Goal: Transaction & Acquisition: Book appointment/travel/reservation

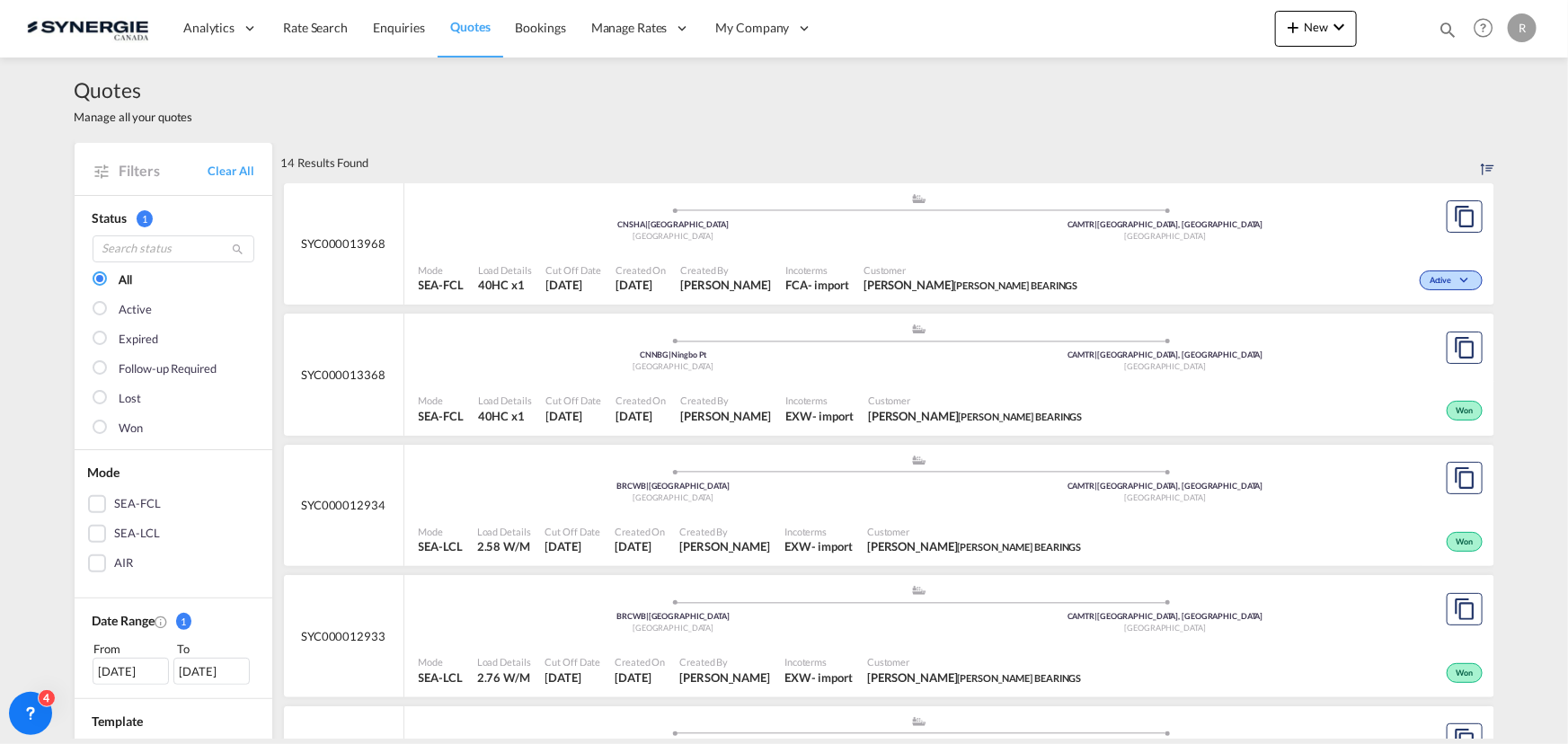
click at [1445, 28] on md-icon "icon-magnify" at bounding box center [1448, 30] width 20 height 20
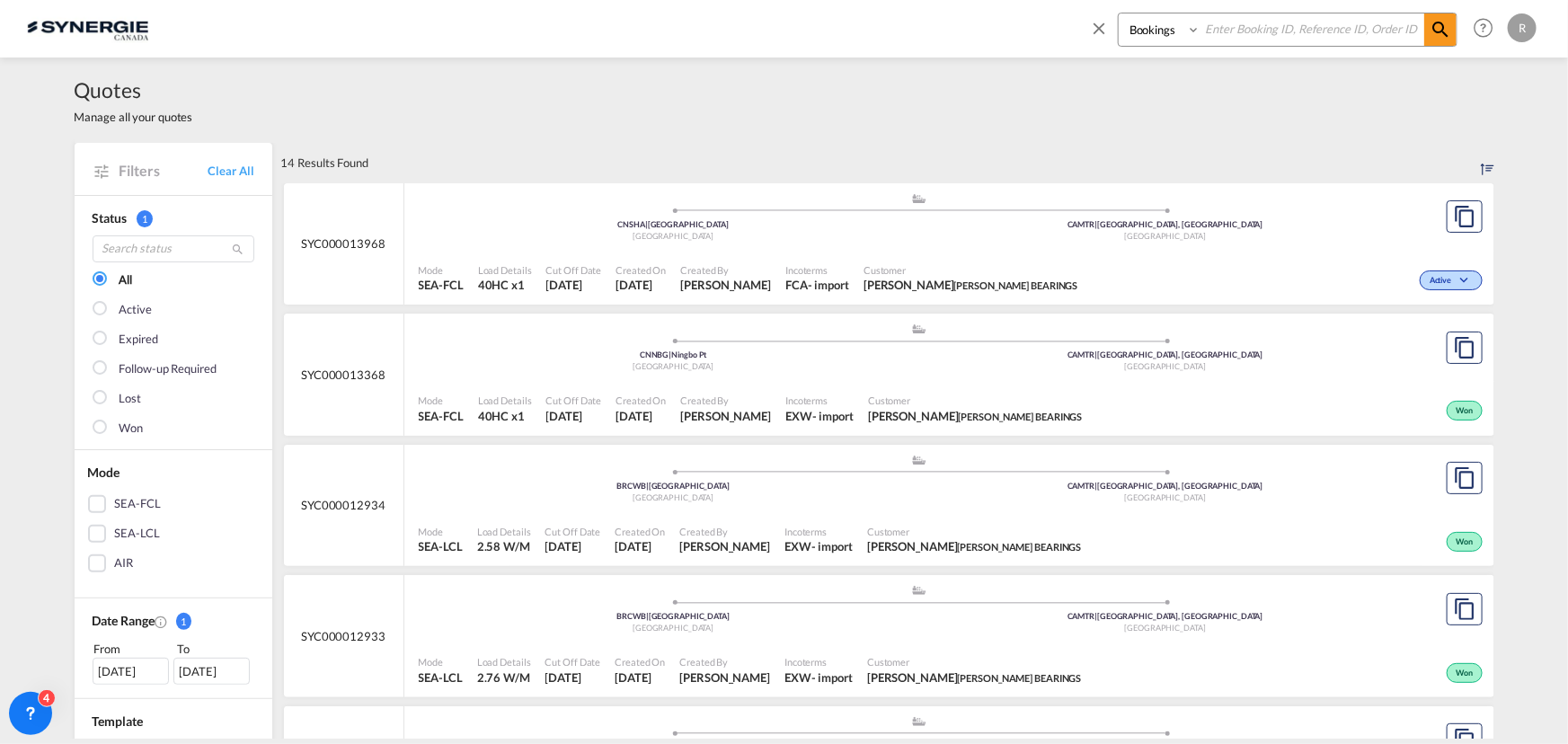
click at [1126, 29] on select "Bookings Quotes Enquiries" at bounding box center [1161, 29] width 85 height 32
select select "Quotes"
click at [1119, 14] on select "Bookings Quotes Enquiries" at bounding box center [1161, 29] width 85 height 32
click at [1240, 35] on input at bounding box center [1312, 29] width 224 height 31
type input "14004"
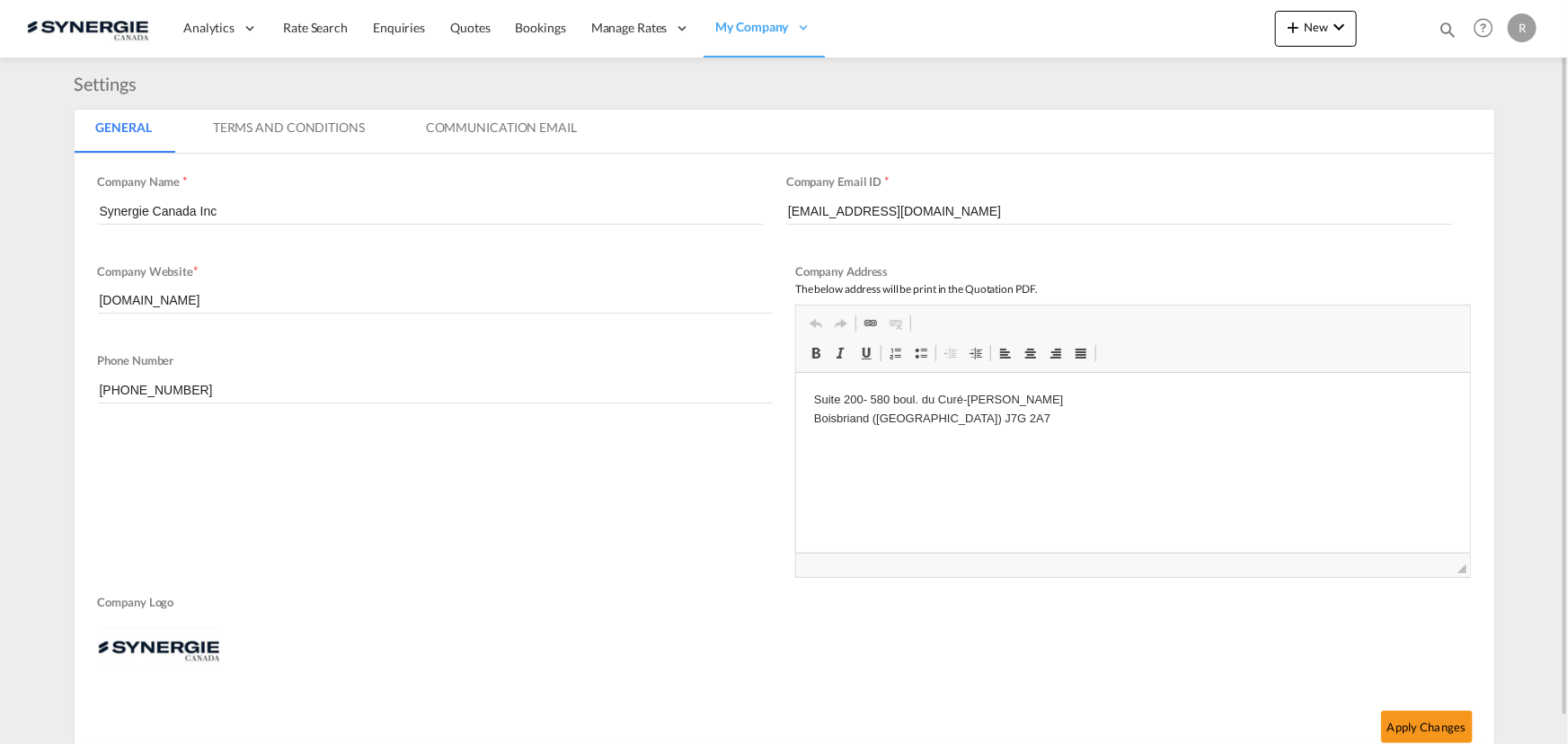
click at [1451, 26] on md-icon "icon-magnify" at bounding box center [1448, 30] width 20 height 20
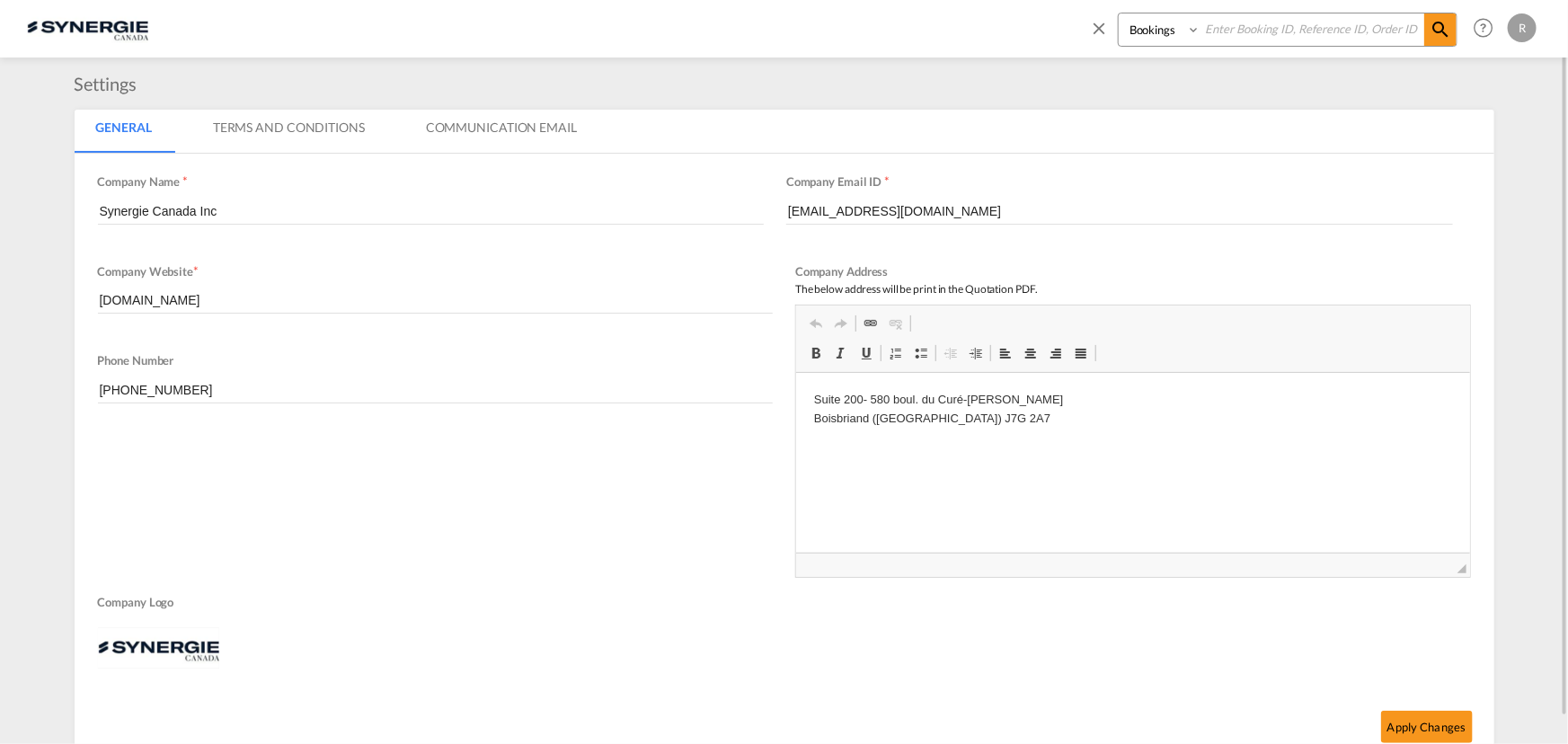
click at [1161, 32] on select "Bookings Quotes Enquiries" at bounding box center [1161, 29] width 85 height 32
select select "Quotes"
click at [1119, 14] on select "Bookings Quotes Enquiries" at bounding box center [1161, 29] width 85 height 32
click at [1281, 25] on input at bounding box center [1312, 29] width 224 height 31
type input "14004"
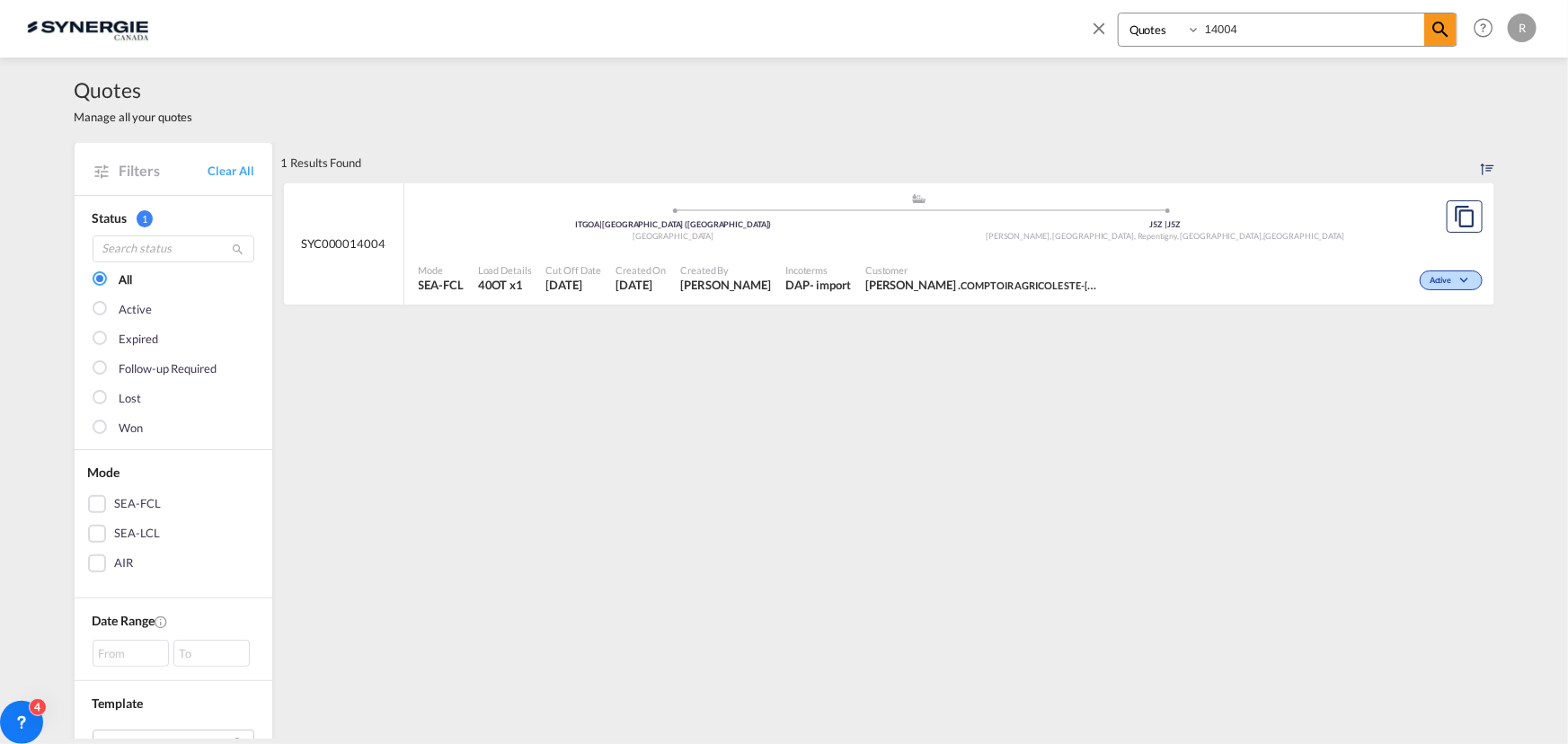
click at [1274, 270] on div "Active" at bounding box center [1297, 278] width 380 height 45
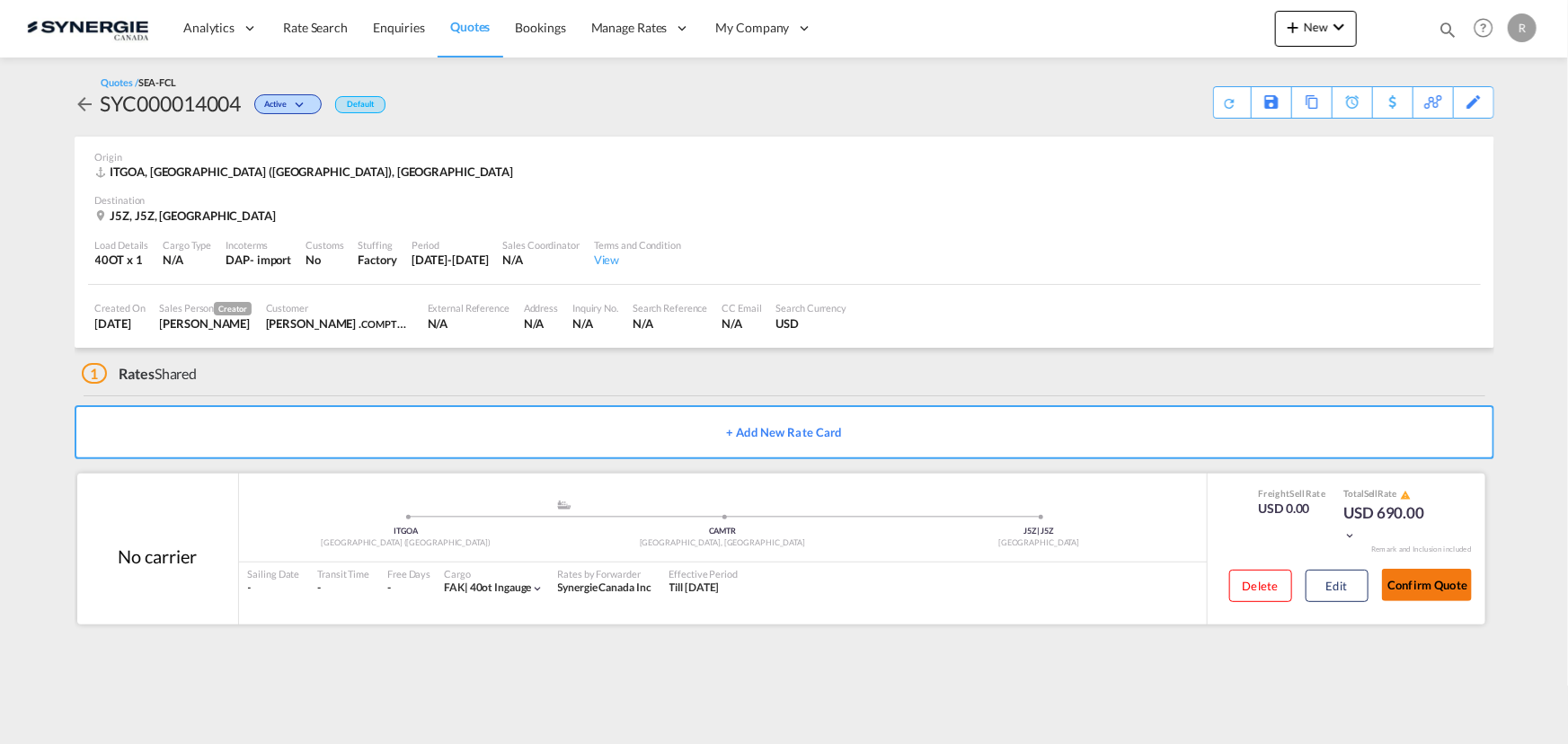
click at [1425, 593] on button "Confirm Quote" at bounding box center [1427, 585] width 90 height 32
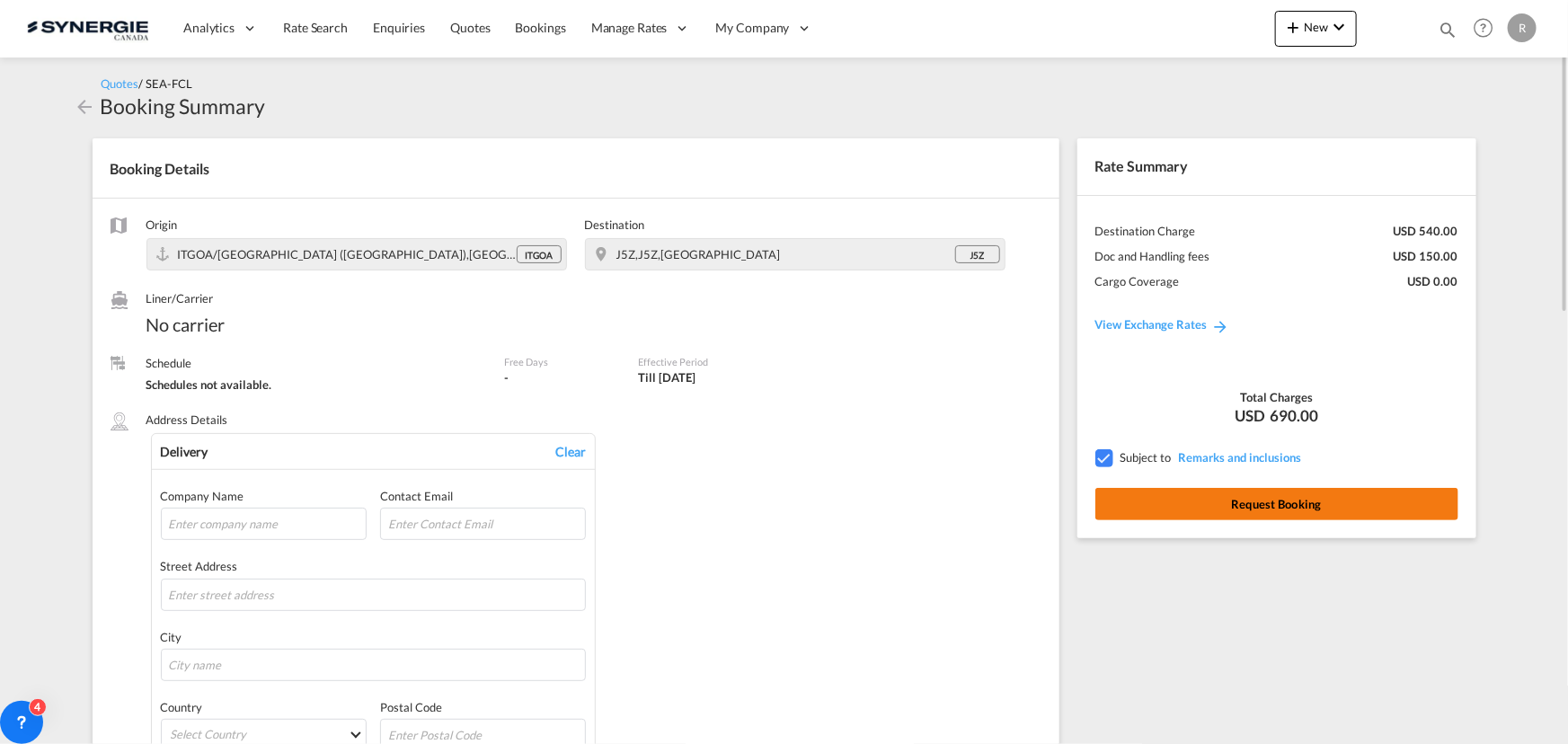
click at [1256, 505] on button "Request Booking" at bounding box center [1277, 504] width 363 height 32
